Goal: Navigation & Orientation: Find specific page/section

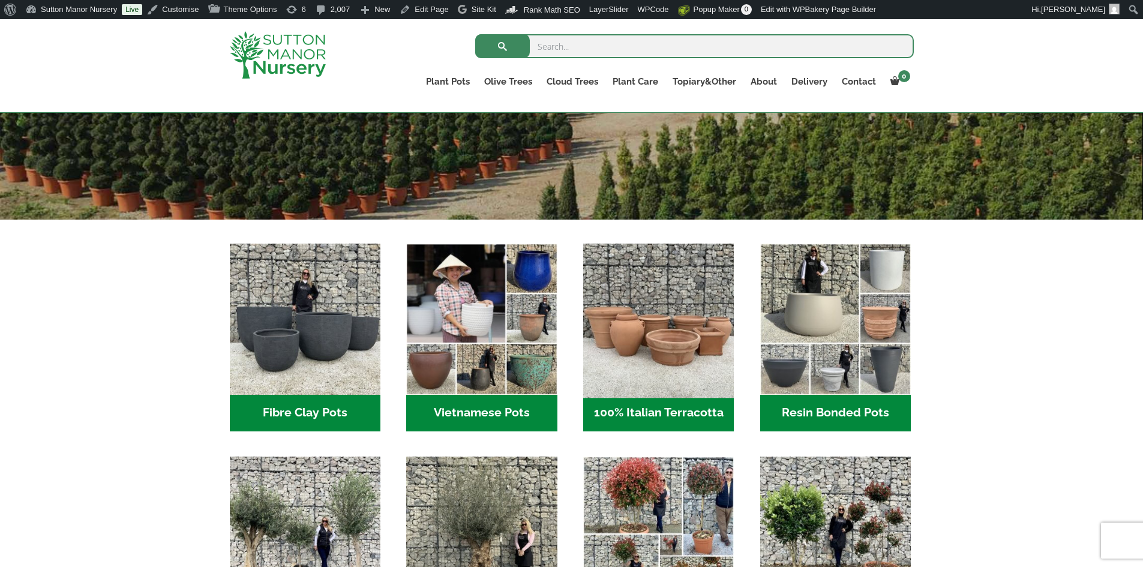
scroll to position [420, 0]
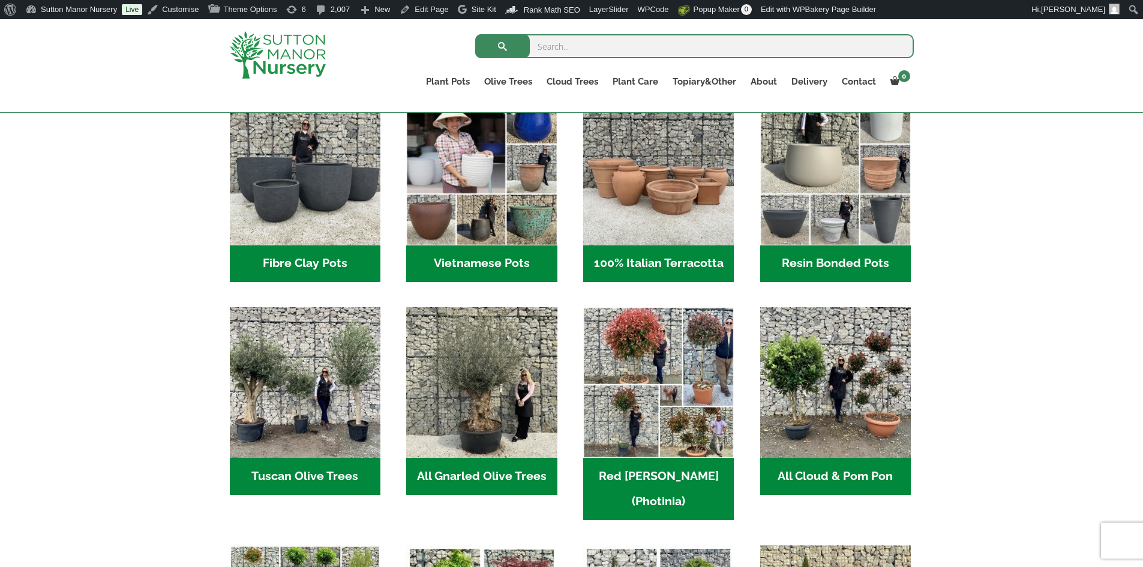
click at [816, 256] on h2 "Resin Bonded Pots (211)" at bounding box center [835, 263] width 151 height 37
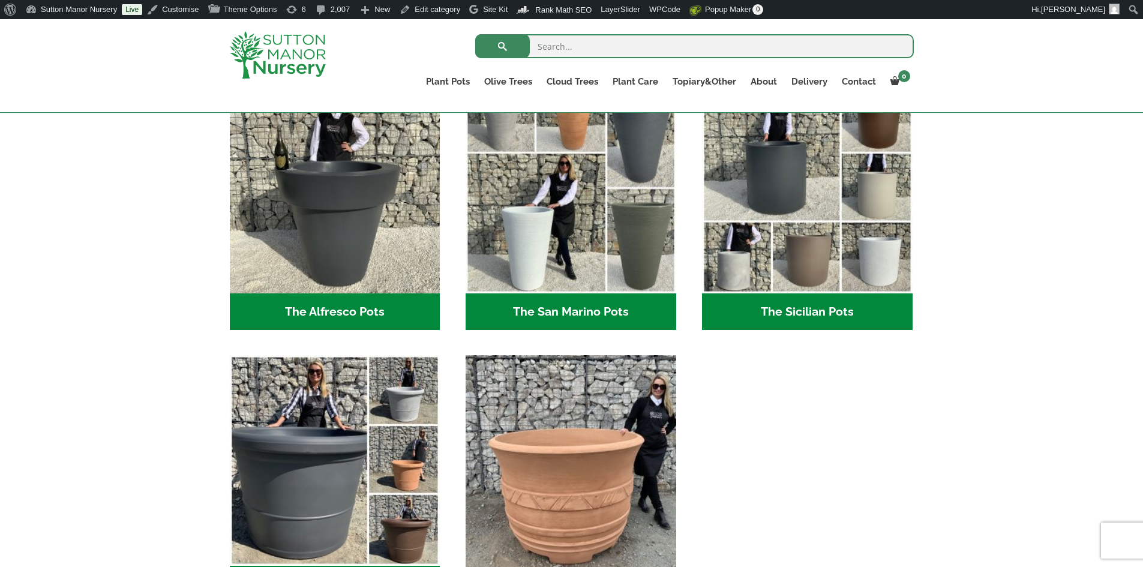
scroll to position [1679, 0]
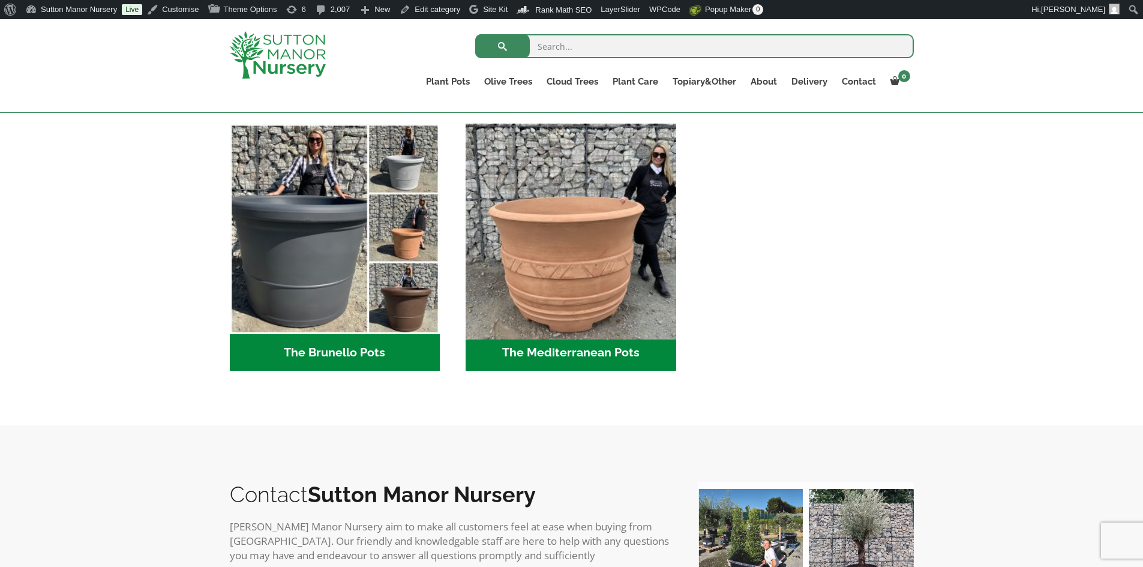
click at [521, 349] on h2 "The Mediterranean Pots (3)" at bounding box center [570, 352] width 211 height 37
